Goal: Task Accomplishment & Management: Complete application form

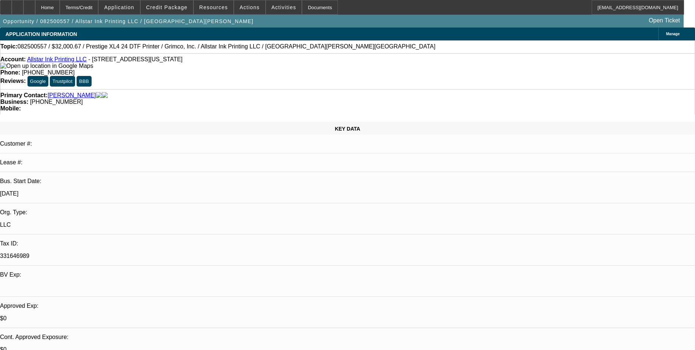
select select "0"
select select "0.1"
select select "0"
select select "2"
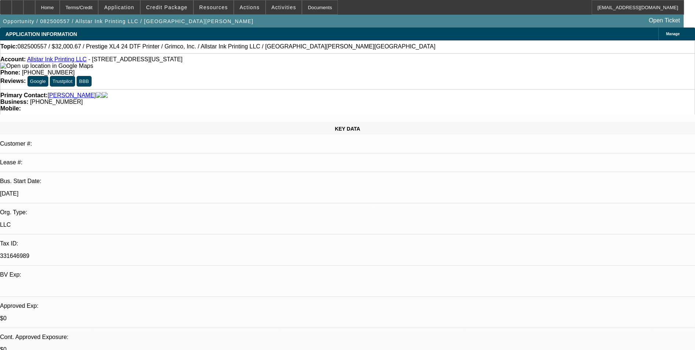
select select "0.1"
select select "1"
select select "4"
select select "1"
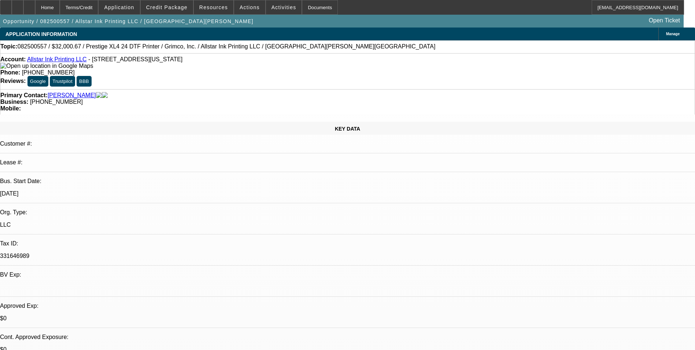
select select "2"
select select "4"
select select "0"
select select "0.1"
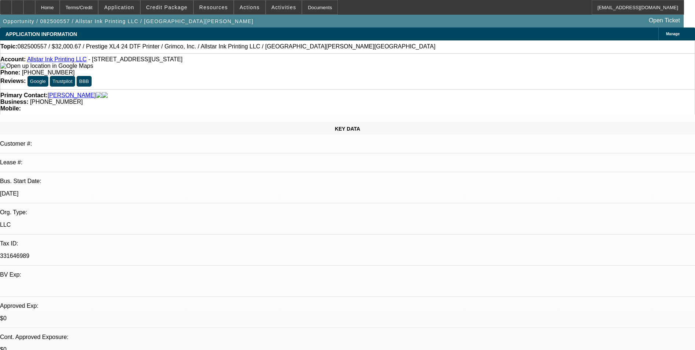
select select "4"
select select "0"
select select "2"
select select "0.1"
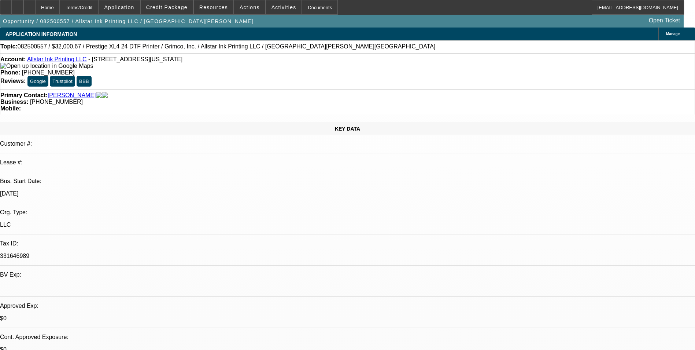
select select "4"
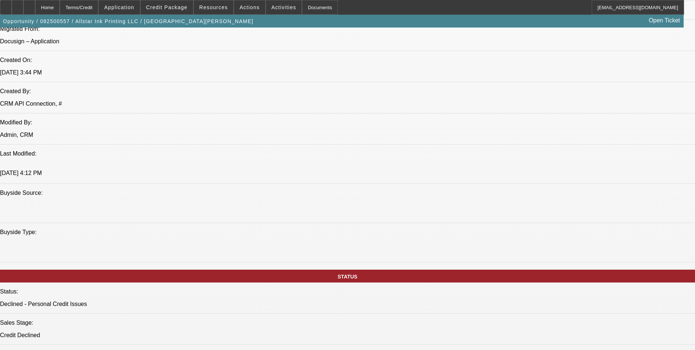
scroll to position [110, 0]
